Goal: Task Accomplishment & Management: Use online tool/utility

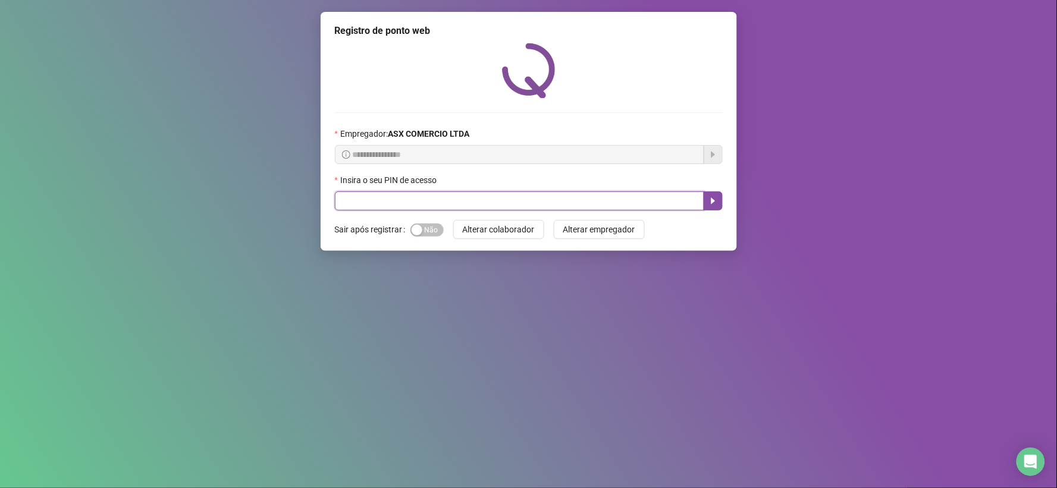
click at [381, 206] on input "text" at bounding box center [519, 201] width 369 height 19
type input "*****"
click at [711, 200] on icon "caret-right" at bounding box center [713, 201] width 4 height 7
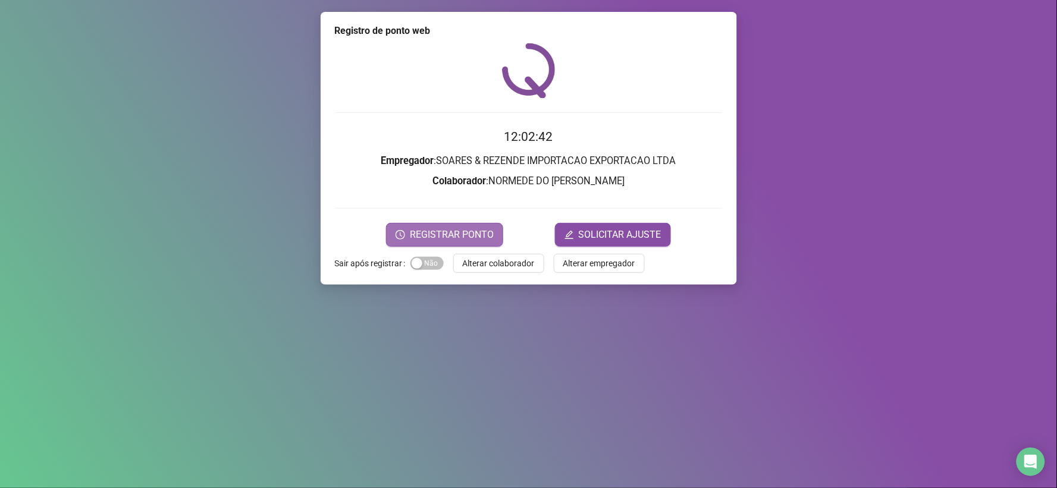
click at [474, 229] on span "REGISTRAR PONTO" at bounding box center [452, 235] width 84 height 14
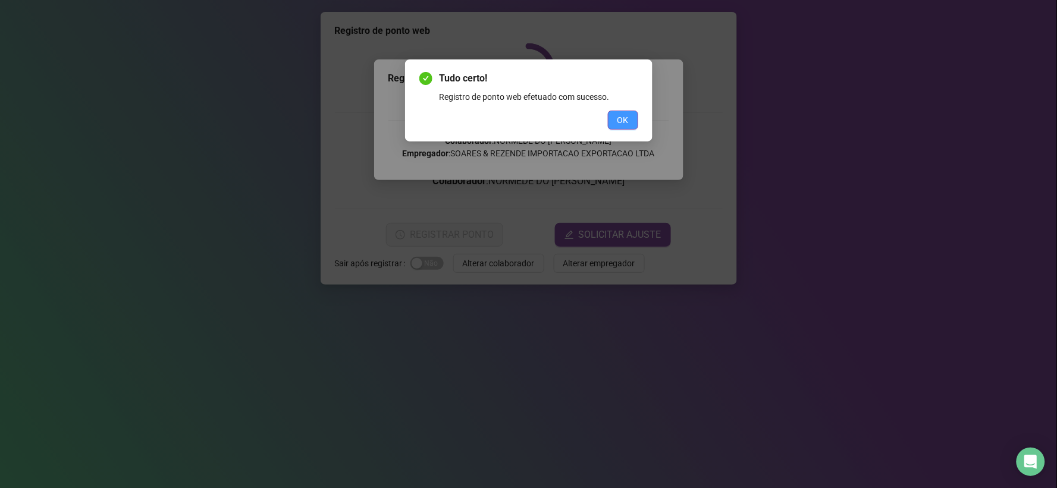
click at [632, 120] on button "OK" at bounding box center [623, 120] width 30 height 19
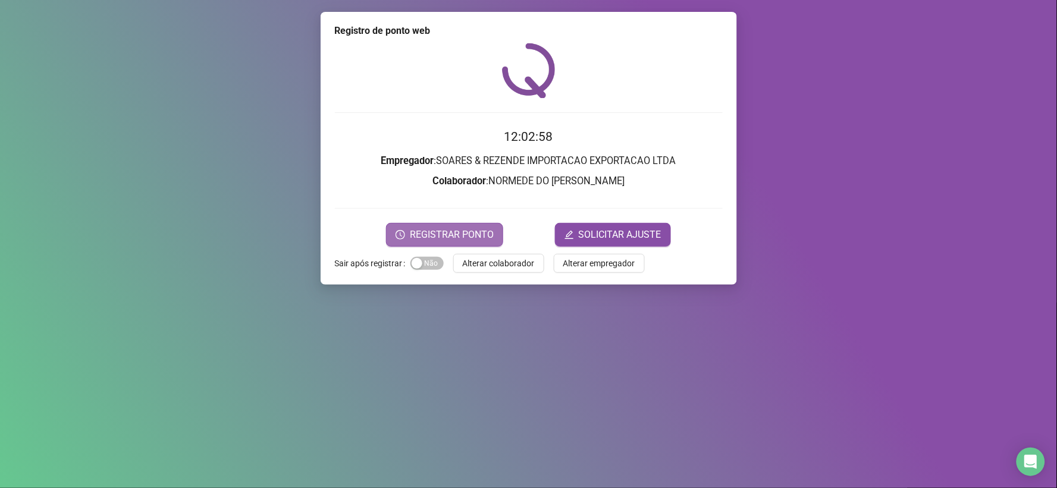
click at [474, 229] on span "REGISTRAR PONTO" at bounding box center [452, 235] width 84 height 14
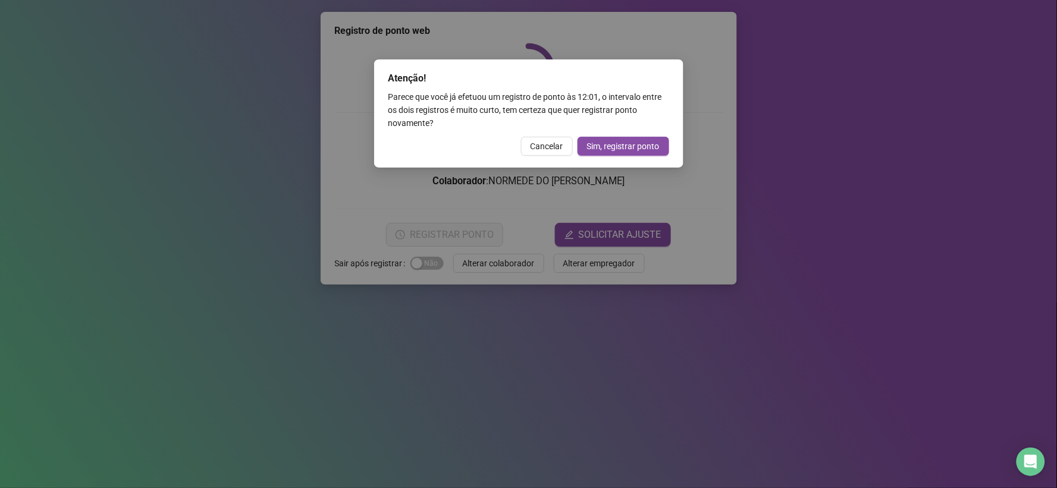
click at [777, 186] on div "Atenção! Parece que você já efetuou um registro de ponto às 12:01 , o intervalo…" at bounding box center [528, 244] width 1057 height 488
